Goal: Task Accomplishment & Management: Use online tool/utility

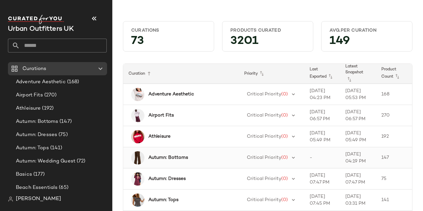
click at [168, 158] on b "Autumn: Bottoms" at bounding box center [168, 157] width 40 height 7
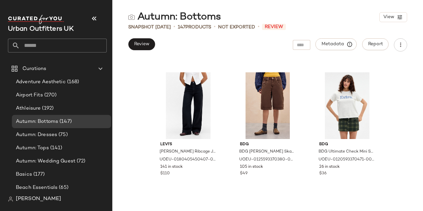
scroll to position [769, 0]
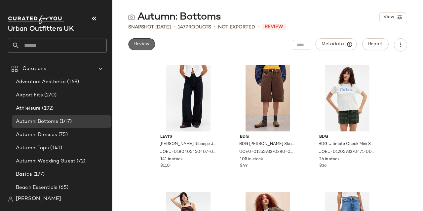
click at [144, 44] on span "Review" at bounding box center [142, 44] width 16 height 5
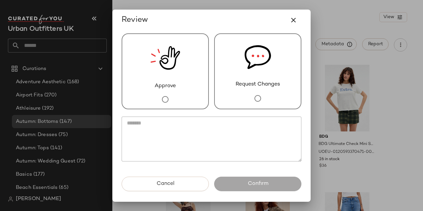
click at [172, 99] on div "Approve" at bounding box center [165, 71] width 87 height 76
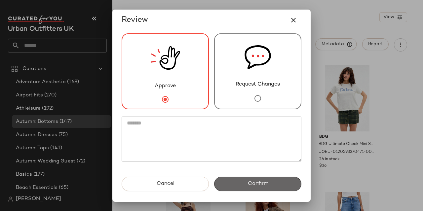
click at [241, 185] on button "Confirm" at bounding box center [257, 184] width 87 height 15
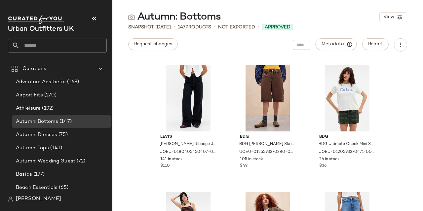
click at [0, 119] on nav "Urban Outfitters UK Curations Adventure Aesthetic (168) Airport Fits (270) Athl…" at bounding box center [56, 105] width 112 height 211
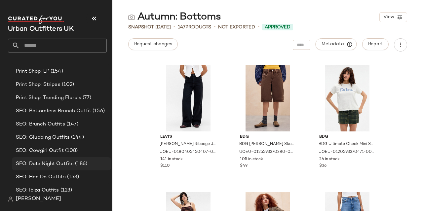
scroll to position [684, 0]
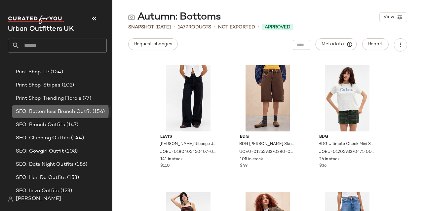
click at [58, 112] on span "SEO: Bottomless Brunch Outfit" at bounding box center [53, 112] width 75 height 8
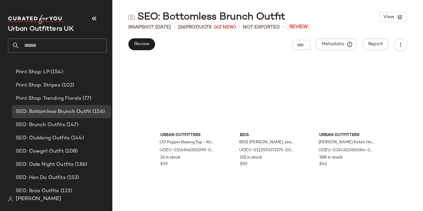
click at [406, 109] on div "Urban Outfitters UO Popper Bawing Top - Khaki XL at Urban Outfitters UOEU-01149…" at bounding box center [267, 135] width 311 height 152
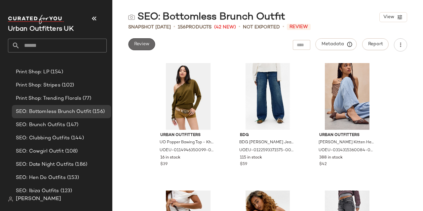
click at [141, 46] on span "Review" at bounding box center [142, 44] width 16 height 5
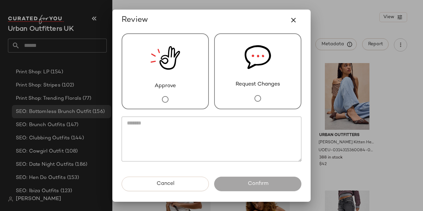
click at [146, 104] on div "Approve" at bounding box center [165, 71] width 87 height 76
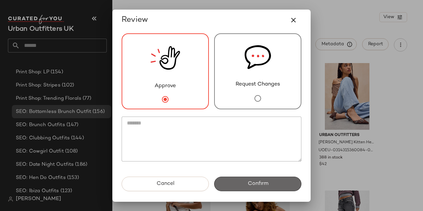
click at [244, 179] on button "Confirm" at bounding box center [257, 184] width 87 height 15
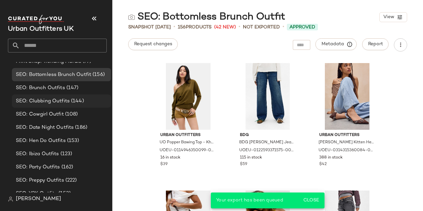
scroll to position [721, 0]
